Goal: Transaction & Acquisition: Purchase product/service

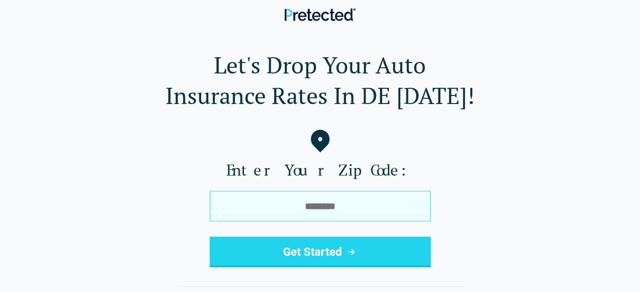
click at [265, 196] on input "tel" at bounding box center [320, 206] width 221 height 31
type input "*****"
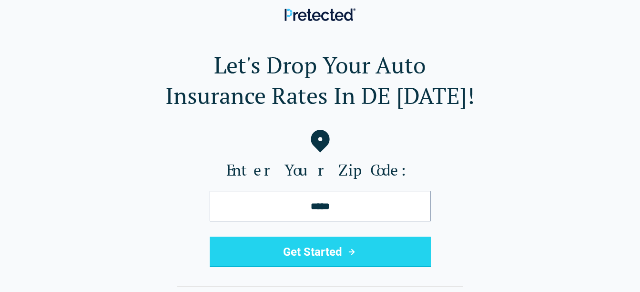
click at [309, 249] on button "Get Started" at bounding box center [320, 251] width 221 height 31
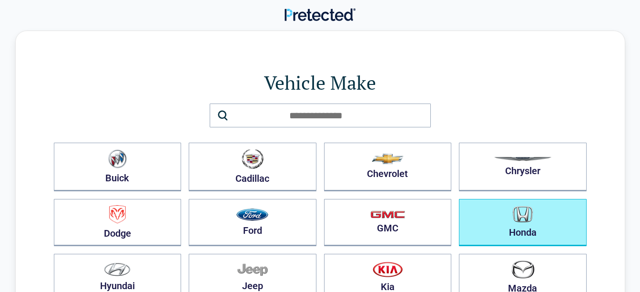
click at [552, 239] on button "Honda" at bounding box center [523, 222] width 128 height 47
